Goal: Find specific fact: Find specific fact

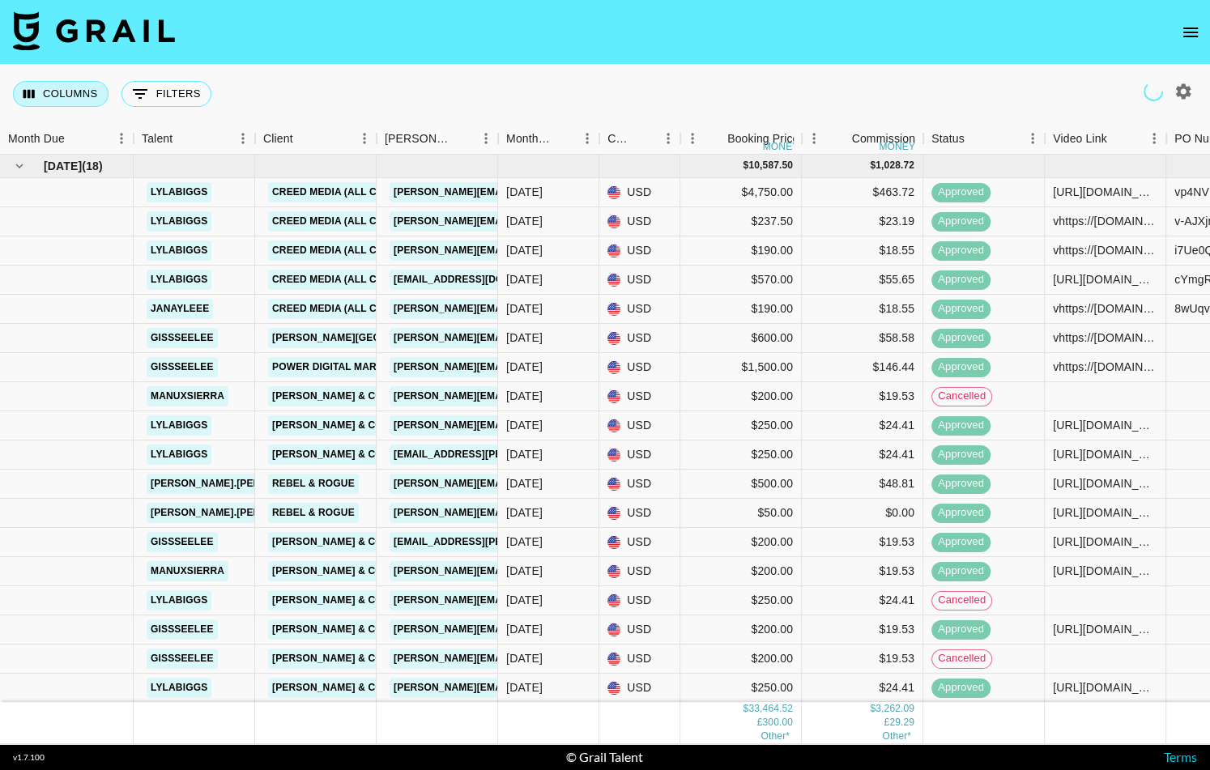
click at [88, 98] on button "Columns" at bounding box center [61, 94] width 96 height 26
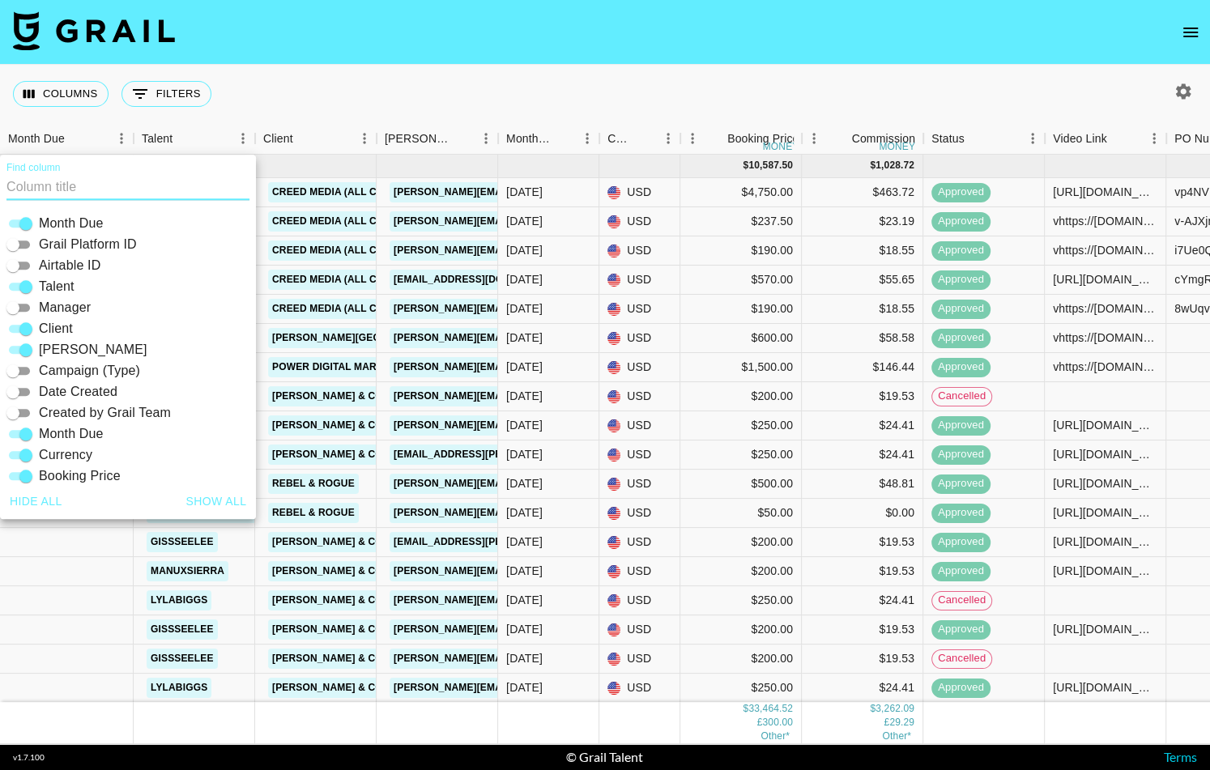
click at [19, 245] on input "Grail Platform ID" at bounding box center [13, 244] width 58 height 19
checkbox input "true"
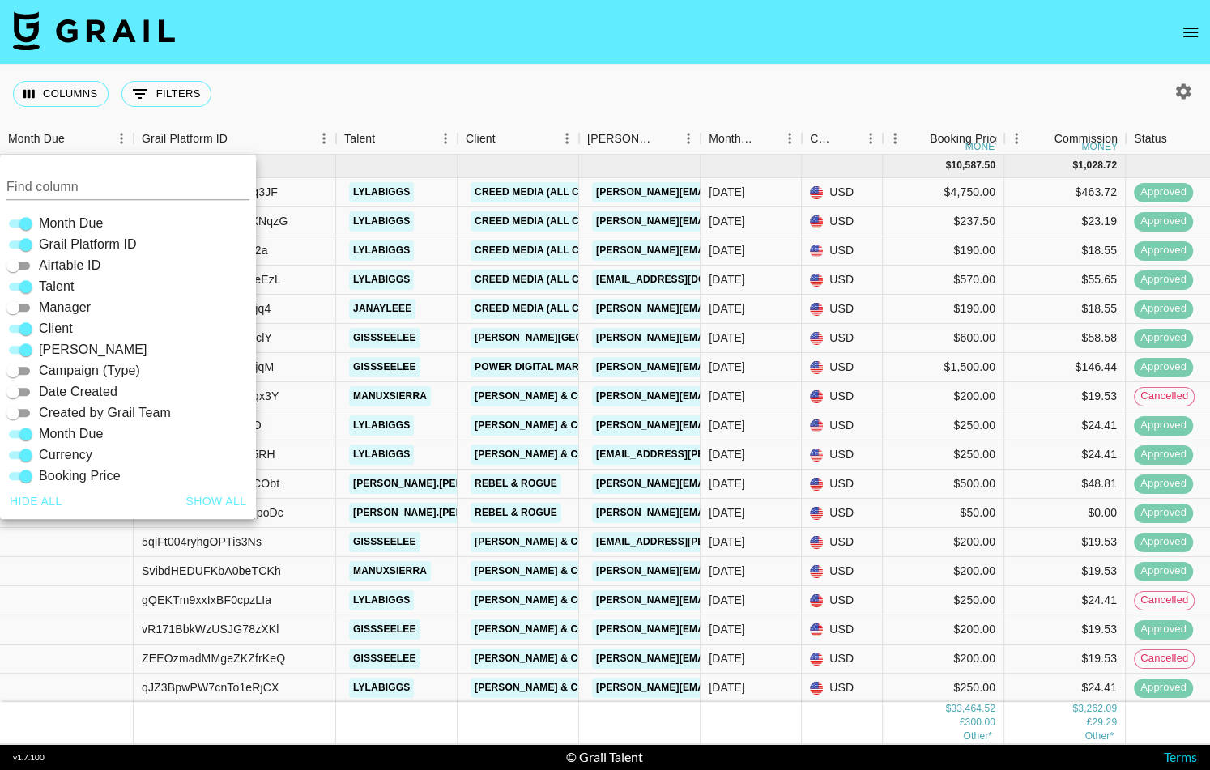
click at [23, 262] on input "Airtable ID" at bounding box center [13, 265] width 58 height 19
checkbox input "true"
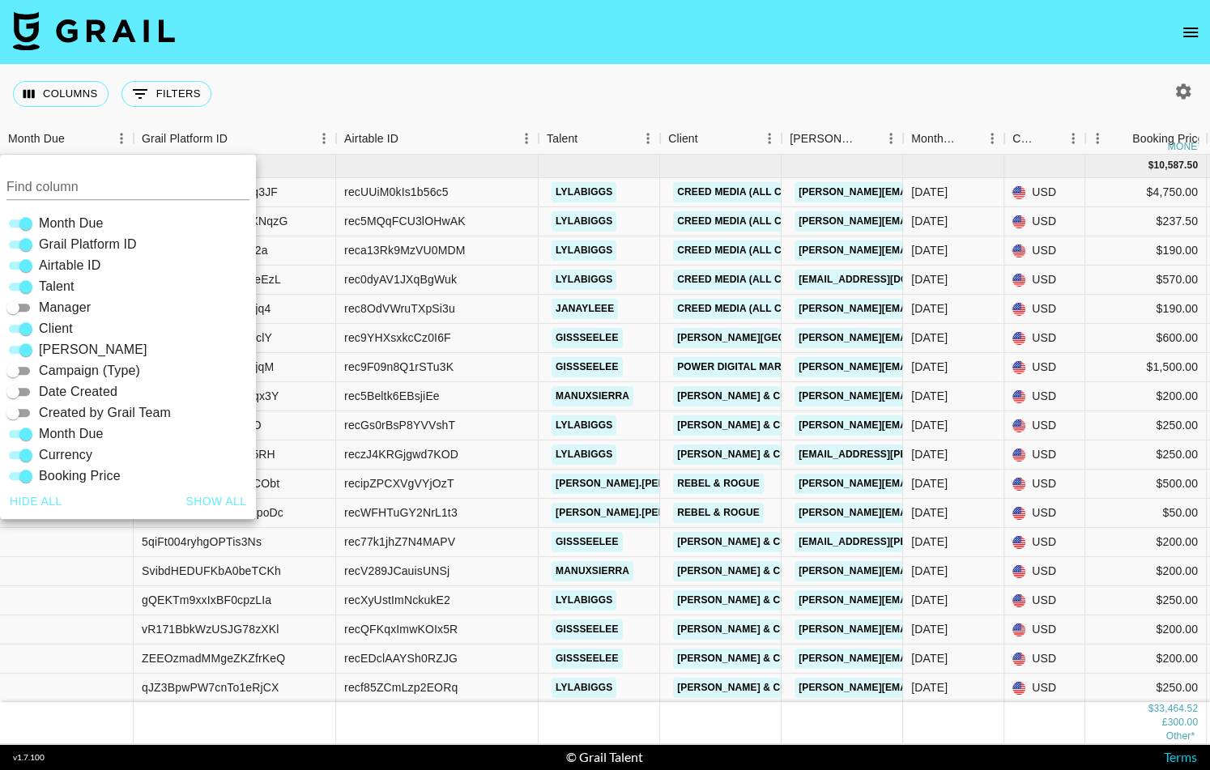
click at [361, 99] on div "Columns 0 Filters + Booking" at bounding box center [605, 94] width 1210 height 58
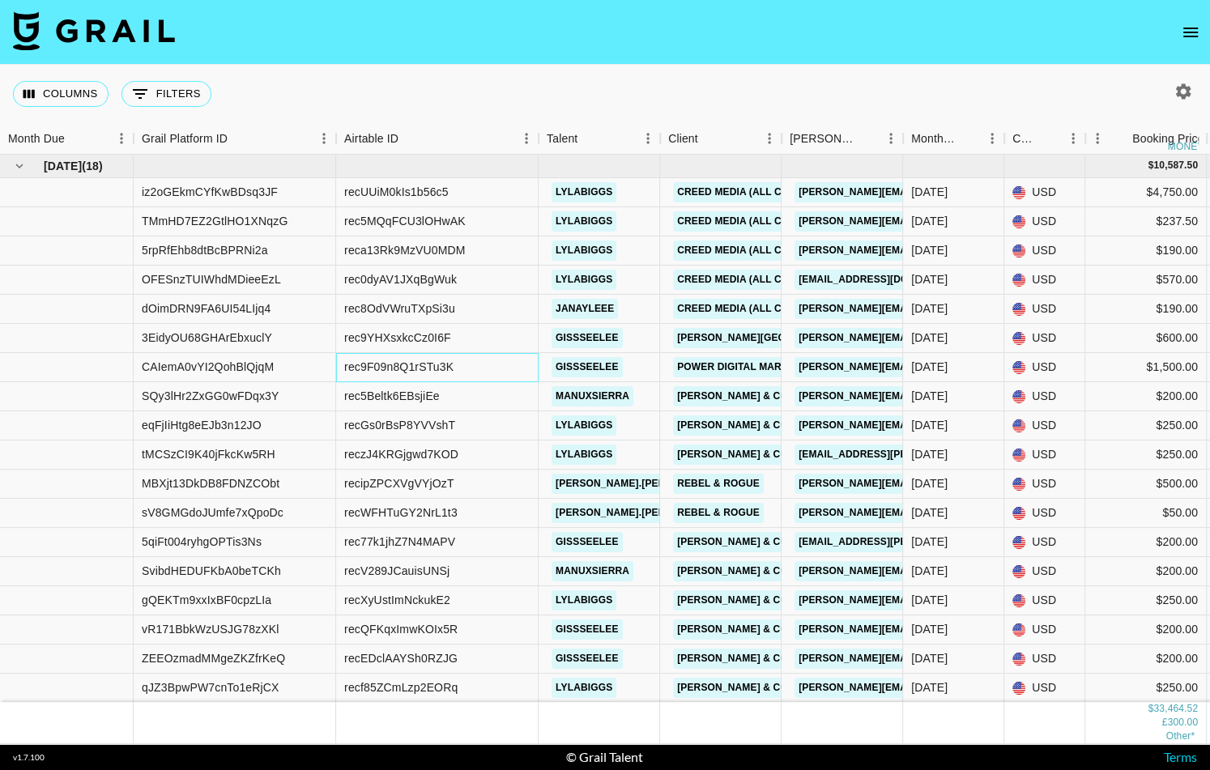
drag, startPoint x: 471, startPoint y: 369, endPoint x: 343, endPoint y: 365, distance: 127.2
click at [343, 365] on div "rec9F09n8Q1rSTu3K" at bounding box center [437, 367] width 203 height 29
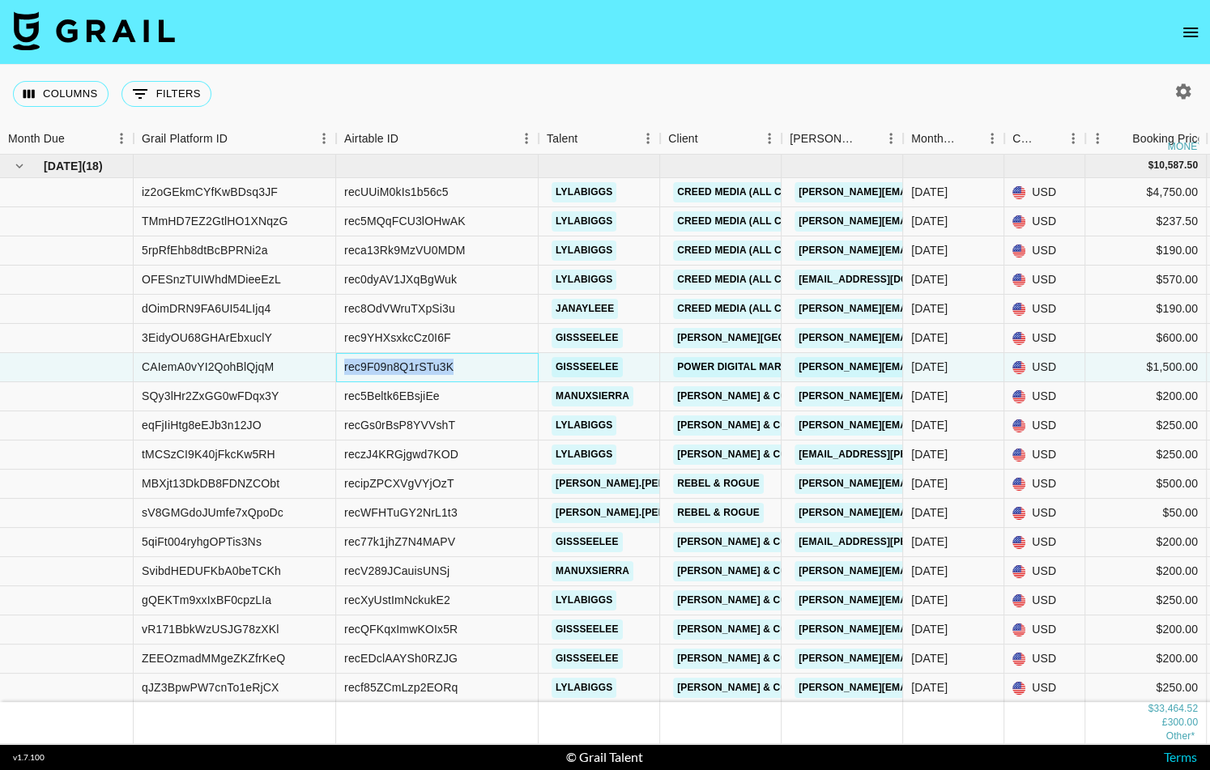
drag, startPoint x: 343, startPoint y: 365, endPoint x: 457, endPoint y: 370, distance: 113.5
click at [457, 370] on div "rec9F09n8Q1rSTu3K" at bounding box center [437, 367] width 203 height 29
copy div "rec9F09n8Q1rSTu3K"
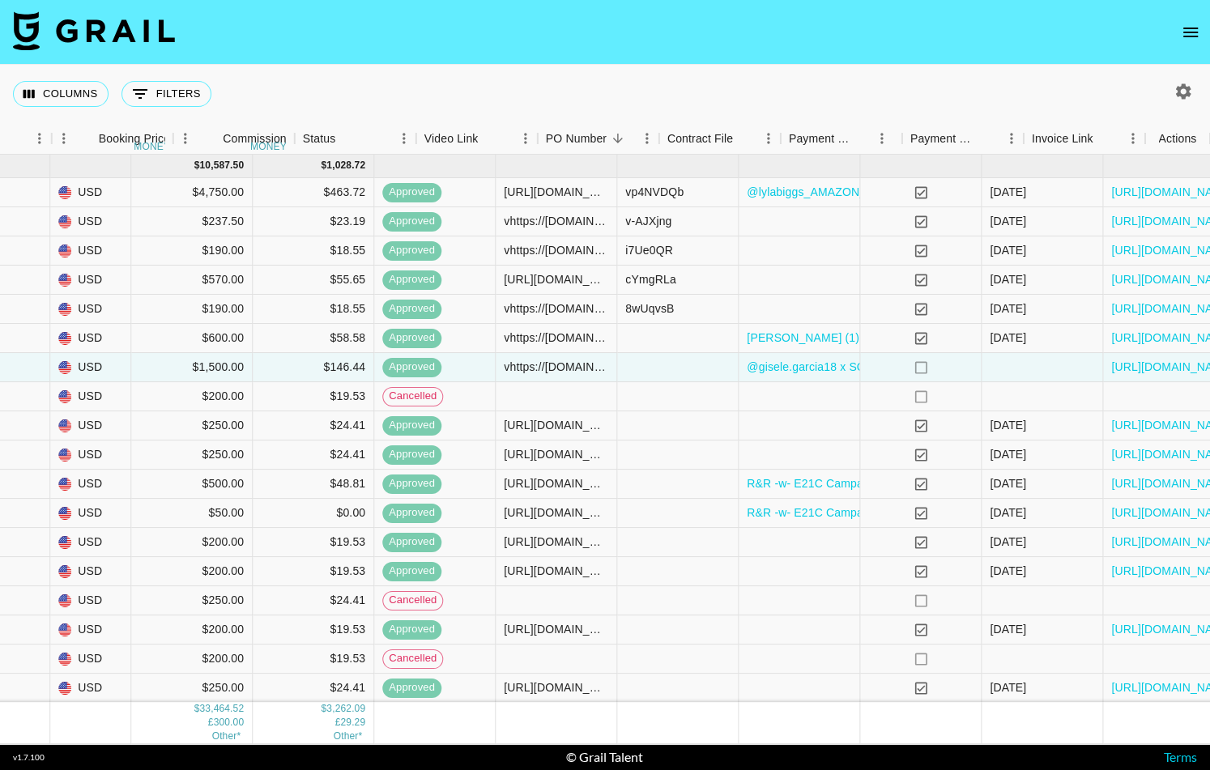
scroll to position [0, 1034]
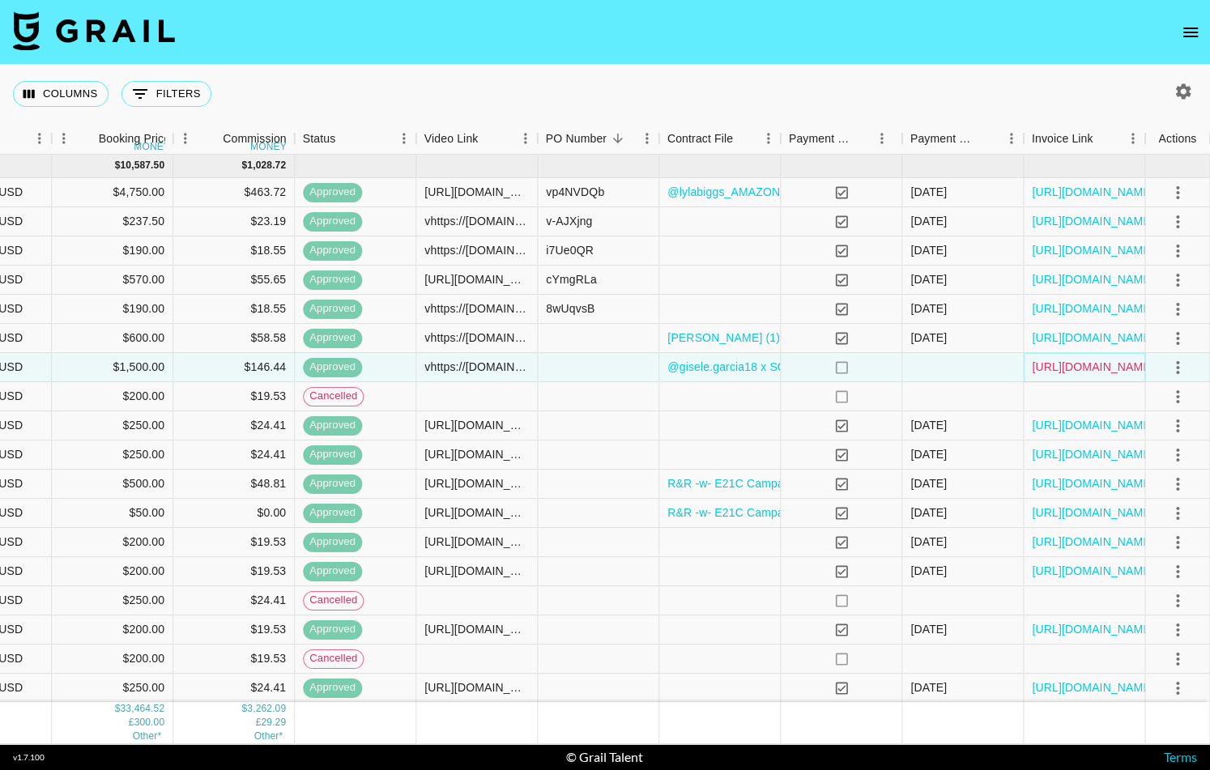
click at [1092, 360] on link "[URL][DOMAIN_NAME]" at bounding box center [1093, 367] width 122 height 16
